Goal: Use online tool/utility: Utilize a website feature to perform a specific function

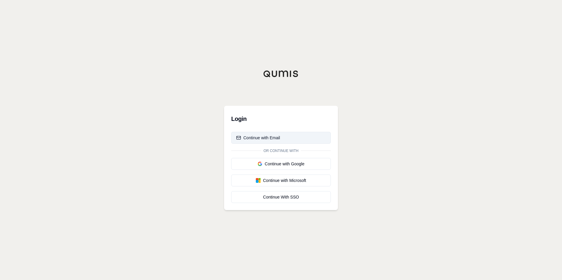
click at [270, 136] on div "Continue with Email" at bounding box center [258, 138] width 44 height 6
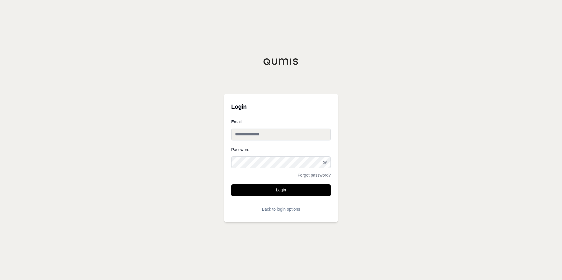
type input "**********"
click at [262, 190] on button "Login" at bounding box center [281, 190] width 100 height 12
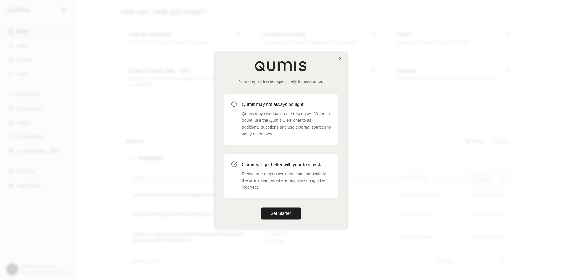
click at [337, 61] on div "Your co-pilot trained specifically for insurance." at bounding box center [281, 73] width 114 height 24
click at [340, 59] on icon "button" at bounding box center [340, 58] width 5 height 5
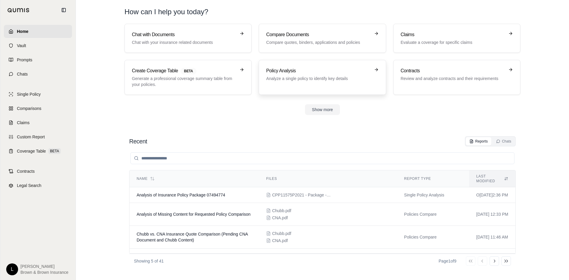
click at [309, 81] on p "Analyze a single policy to identify key details" at bounding box center [318, 79] width 104 height 6
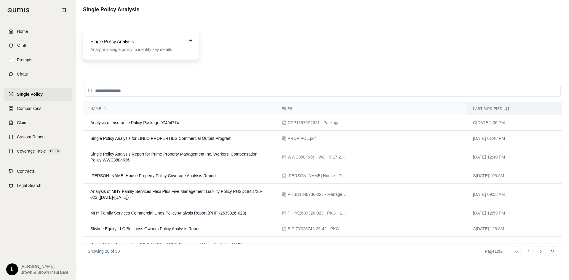
click at [133, 45] on div "Single Policy Analysis Analyze a single policy to identify key details" at bounding box center [136, 45] width 93 height 14
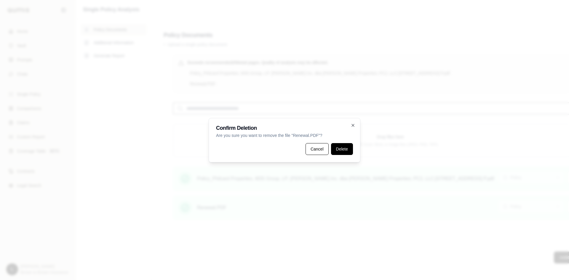
click at [343, 152] on button "Delete" at bounding box center [342, 149] width 22 height 12
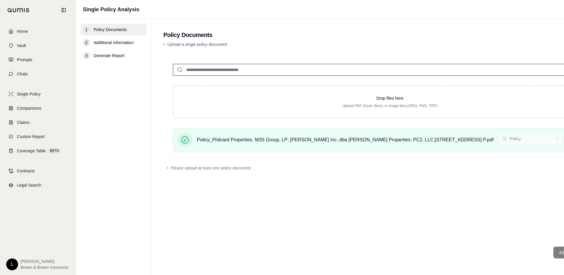
scroll to position [0, 52]
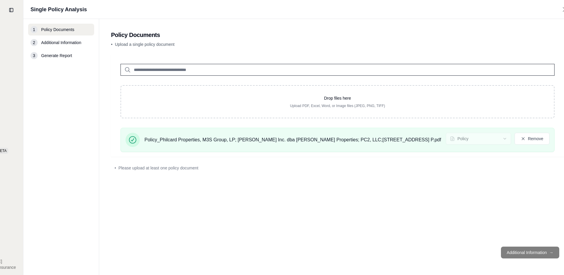
click at [517, 189] on div "Drop files here Upload PDF, Excel, Word, or Image files (JPEG, PNG, TIFF) Polic…" at bounding box center [337, 148] width 453 height 188
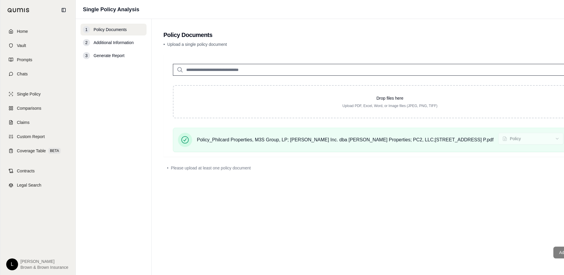
drag, startPoint x: 496, startPoint y: 217, endPoint x: 345, endPoint y: 219, distance: 150.5
click at [118, 37] on div "2 Additional Information" at bounding box center [114, 43] width 66 height 12
click at [117, 46] on div "2 Additional Information" at bounding box center [114, 43] width 66 height 12
click at [557, 252] on footer "Additional Information →" at bounding box center [389, 252] width 453 height 21
click at [550, 259] on footer "Additional Information →" at bounding box center [389, 252] width 453 height 21
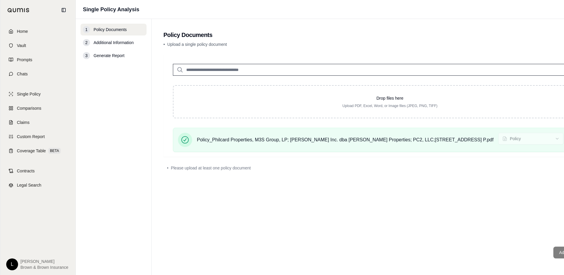
click at [551, 259] on footer "Additional Information →" at bounding box center [389, 252] width 453 height 21
click at [305, 126] on div "Drop files here Upload PDF, Excel, Word, or Image files (JPEG, PNG, TIFF) Polic…" at bounding box center [389, 105] width 453 height 102
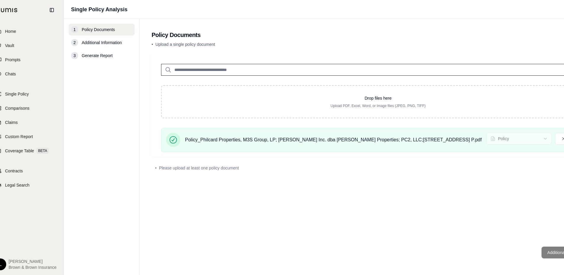
scroll to position [0, 52]
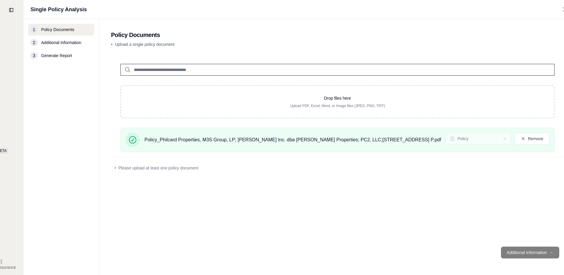
drag, startPoint x: 455, startPoint y: 193, endPoint x: 522, endPoint y: 183, distance: 68.3
click at [514, 132] on div "Policy_Philcard Properties, M3S Group, LP;[PERSON_NAME]t Inc. dba[PERSON_NAME]z…" at bounding box center [338, 140] width 434 height 24
click at [520, 136] on button "Remove" at bounding box center [532, 139] width 35 height 12
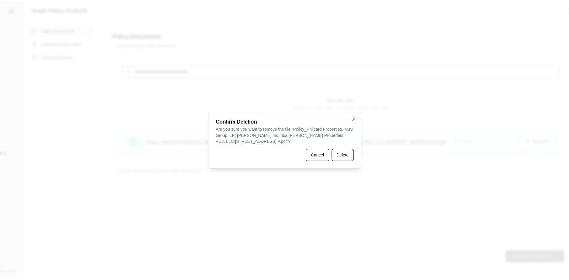
scroll to position [0, 48]
click at [349, 156] on button "Delete" at bounding box center [342, 155] width 22 height 12
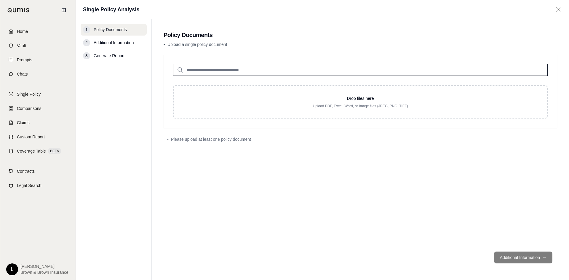
scroll to position [0, 0]
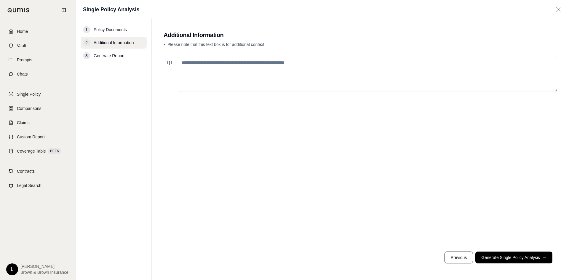
click at [206, 72] on textarea at bounding box center [367, 74] width 379 height 35
click at [511, 259] on button "Generate Single Policy Analysis →" at bounding box center [513, 257] width 77 height 12
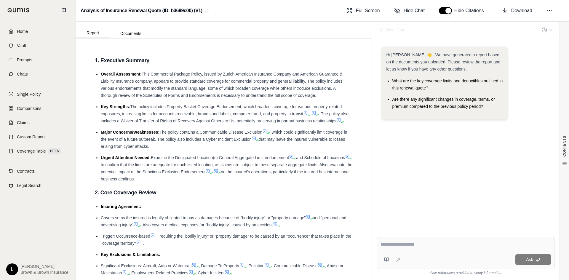
click at [453, 244] on textarea at bounding box center [465, 244] width 170 height 7
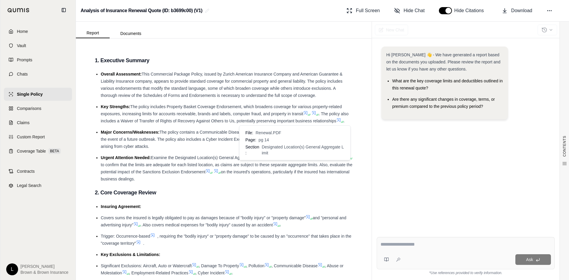
click at [293, 159] on icon at bounding box center [291, 156] width 5 height 5
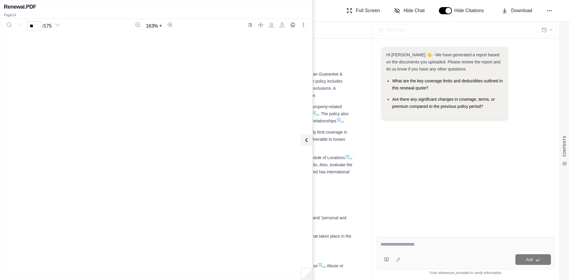
type input "**"
click at [169, 242] on span "Designated Location(s) General Aggregate Limit" at bounding box center [172, 242] width 93 height 5
click at [411, 242] on textarea at bounding box center [465, 244] width 170 height 7
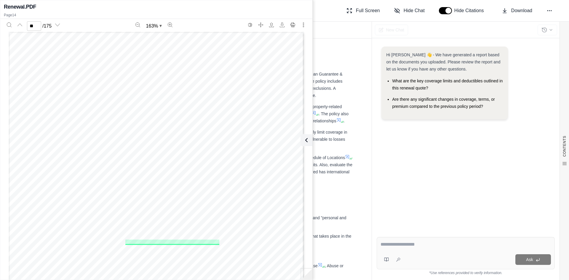
type textarea "*"
type textarea "**********"
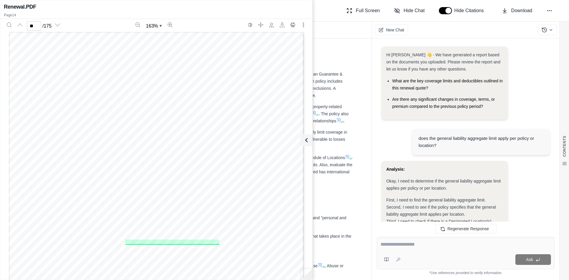
scroll to position [491, 0]
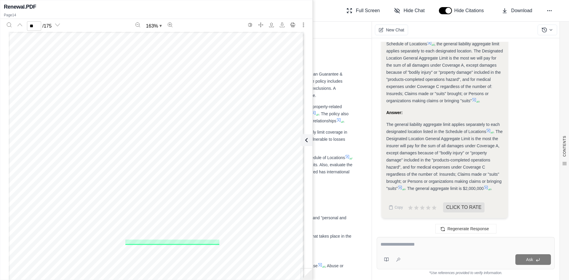
click at [488, 127] on div "The general liability aggregate limit applies separately to each designated loc…" at bounding box center [444, 156] width 117 height 71
click at [488, 132] on icon at bounding box center [488, 130] width 5 height 5
type input "**"
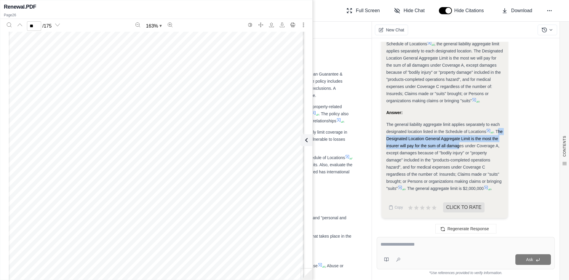
drag, startPoint x: 389, startPoint y: 140, endPoint x: 466, endPoint y: 144, distance: 77.4
click at [466, 144] on span ". The Designated Location General Aggregate Limit is the most the insurer will …" at bounding box center [444, 160] width 116 height 62
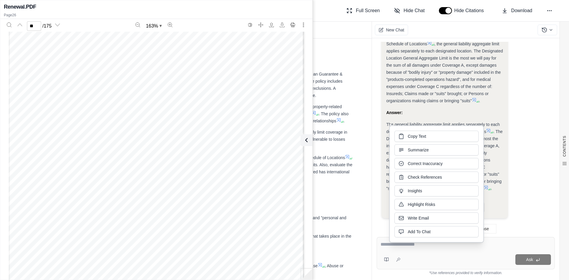
click at [466, 144] on div "Copy Text Summarize Correct Inaccuracy Check References Insights Highlight Risk…" at bounding box center [436, 184] width 84 height 107
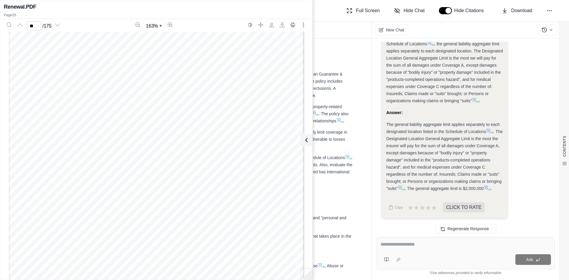
click at [427, 114] on div "Answer:" at bounding box center [444, 112] width 117 height 7
click at [400, 241] on textarea at bounding box center [465, 244] width 170 height 7
type textarea "**********"
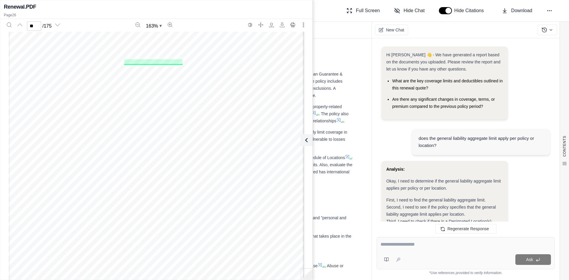
scroll to position [904, 0]
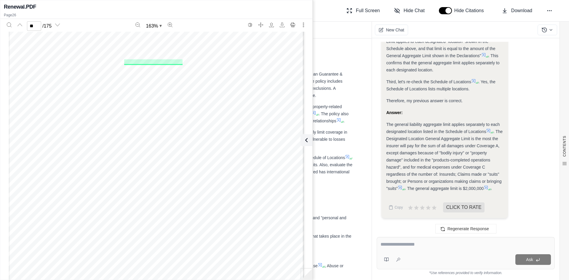
click at [490, 130] on icon at bounding box center [488, 130] width 5 height 5
click at [401, 186] on icon at bounding box center [399, 187] width 5 height 5
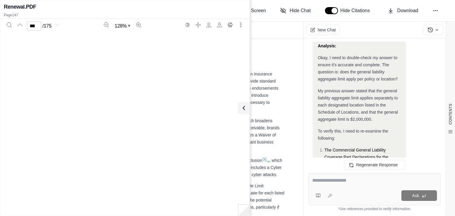
type input "***"
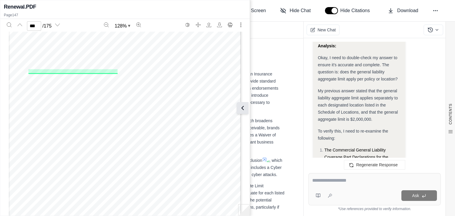
click at [247, 103] on button at bounding box center [243, 108] width 12 height 12
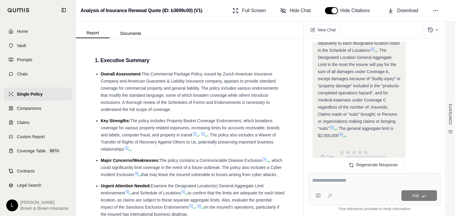
scroll to position [1320, 0]
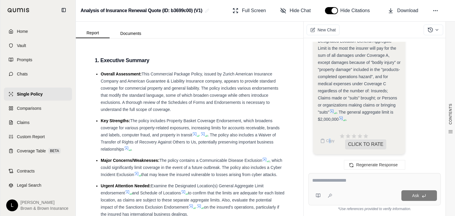
drag, startPoint x: 347, startPoint y: 128, endPoint x: 330, endPoint y: 133, distance: 18.0
click at [330, 133] on div "Copy CLICK TO RATE" at bounding box center [359, 140] width 83 height 17
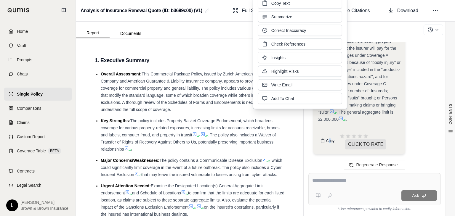
click at [327, 136] on button "Copy" at bounding box center [327, 141] width 19 height 12
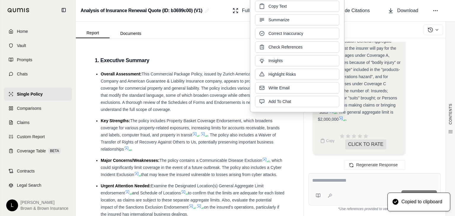
click at [96, 155] on ul "Overall Assessment: This Commercial Package Policy, issued by Zurich American I…" at bounding box center [190, 144] width 190 height 148
